Goal: Find specific page/section: Find specific page/section

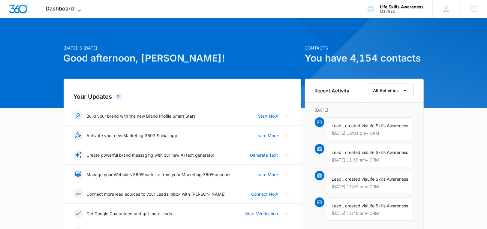
click at [73, 11] on span "Dashboard" at bounding box center [60, 8] width 28 height 6
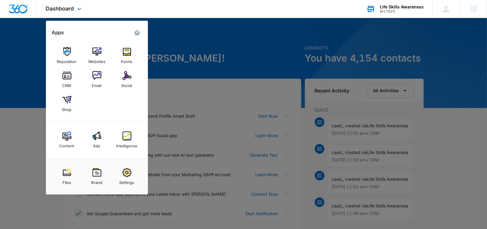
click at [403, 3] on div "Life Skills Awareness M17825 Your Accounts View All" at bounding box center [394, 9] width 75 height 18
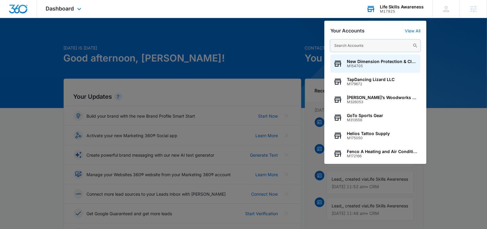
click at [381, 42] on input "text" at bounding box center [375, 46] width 90 height 12
paste input "M176642"
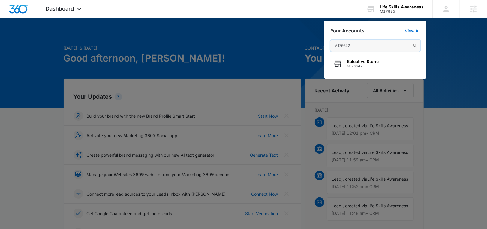
type input "M176642"
click at [373, 61] on span "Selective Stone" at bounding box center [363, 61] width 32 height 5
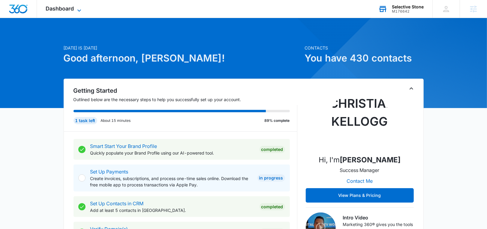
click at [49, 10] on span "Dashboard" at bounding box center [60, 8] width 28 height 6
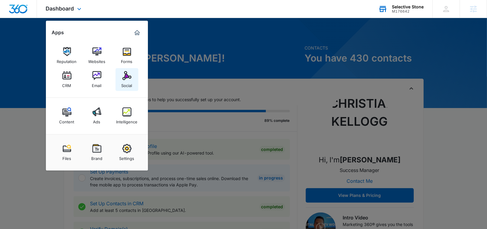
click at [134, 78] on link "Social" at bounding box center [127, 79] width 23 height 23
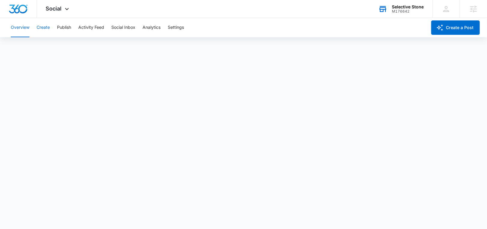
click at [45, 31] on button "Create" at bounding box center [43, 27] width 13 height 19
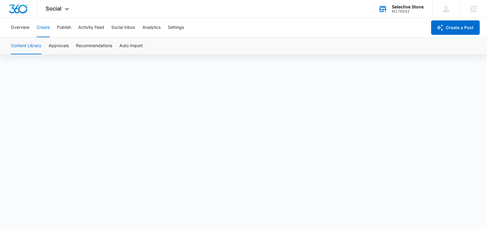
scroll to position [4, 0]
click at [58, 47] on button "Approvals" at bounding box center [59, 46] width 20 height 17
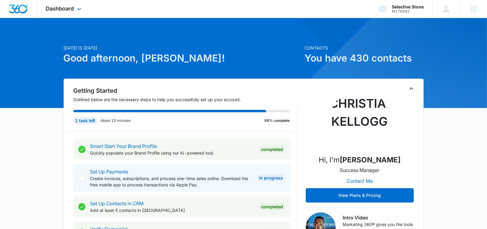
click at [61, 12] on div "Dashboard Apps Reputation Websites Forms CRM Email Social Content Ads Intellige…" at bounding box center [64, 9] width 55 height 18
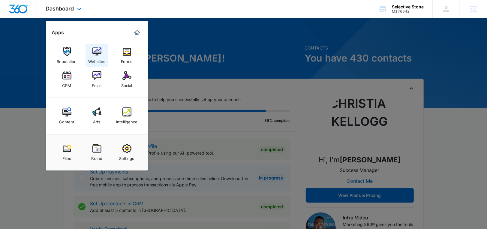
click at [95, 57] on div "Websites" at bounding box center [96, 60] width 17 height 8
